Goal: Ask a question

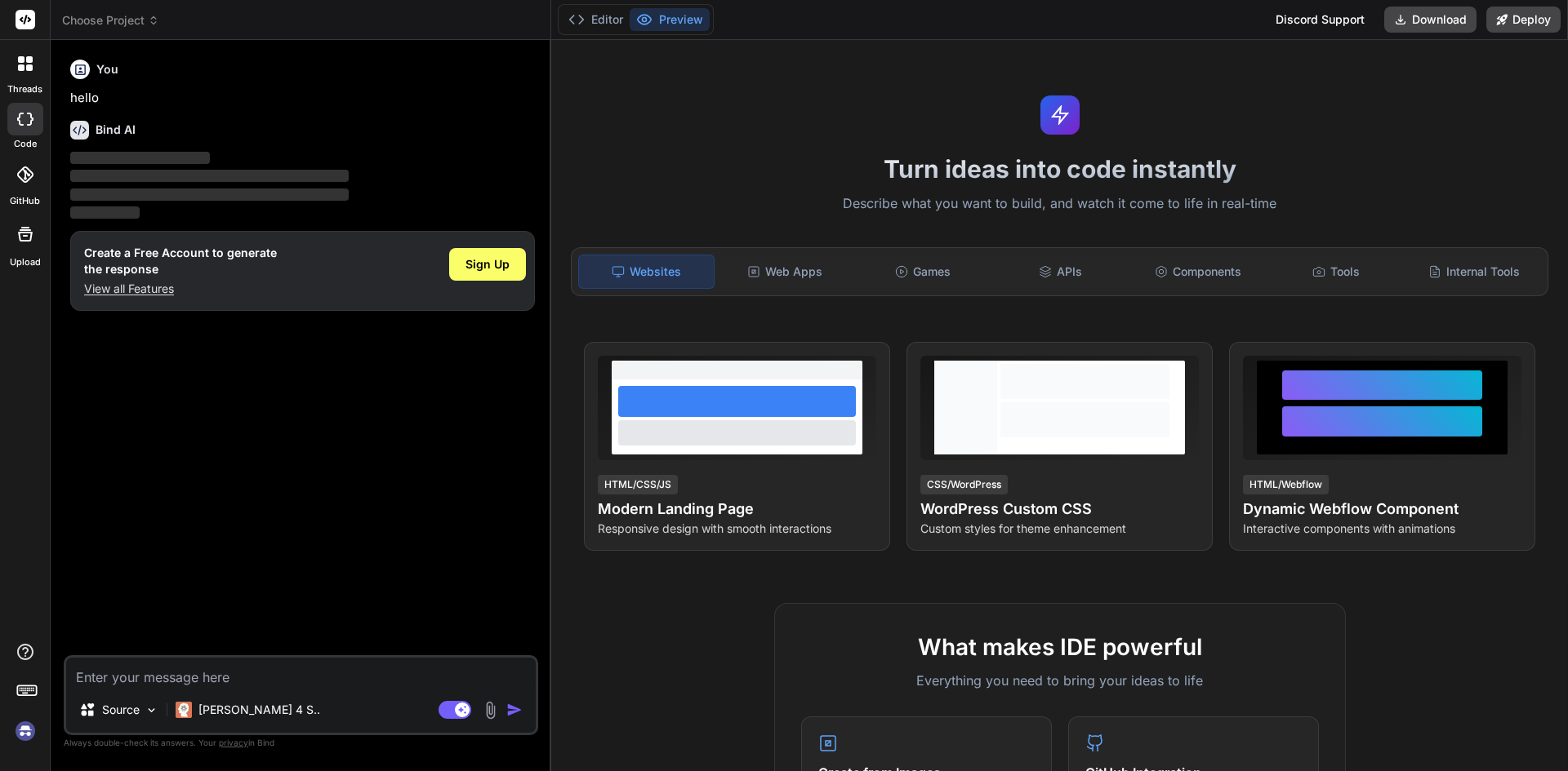
type textarea "x"
click at [252, 677] on textarea at bounding box center [300, 672] width 469 height 29
type textarea "h"
type textarea "x"
type textarea "hi"
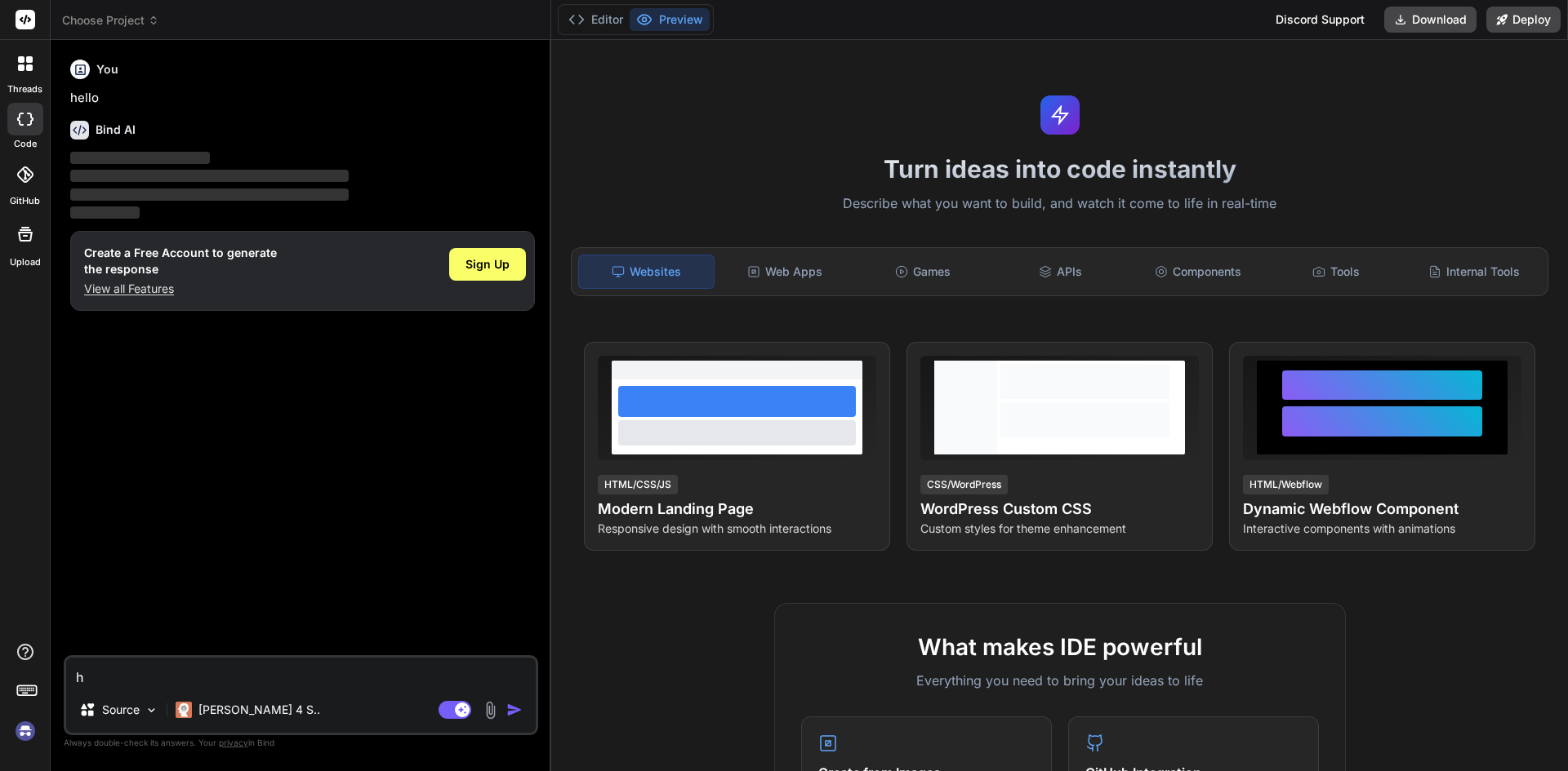
type textarea "x"
type textarea "hi"
